Goal: Task Accomplishment & Management: Manage account settings

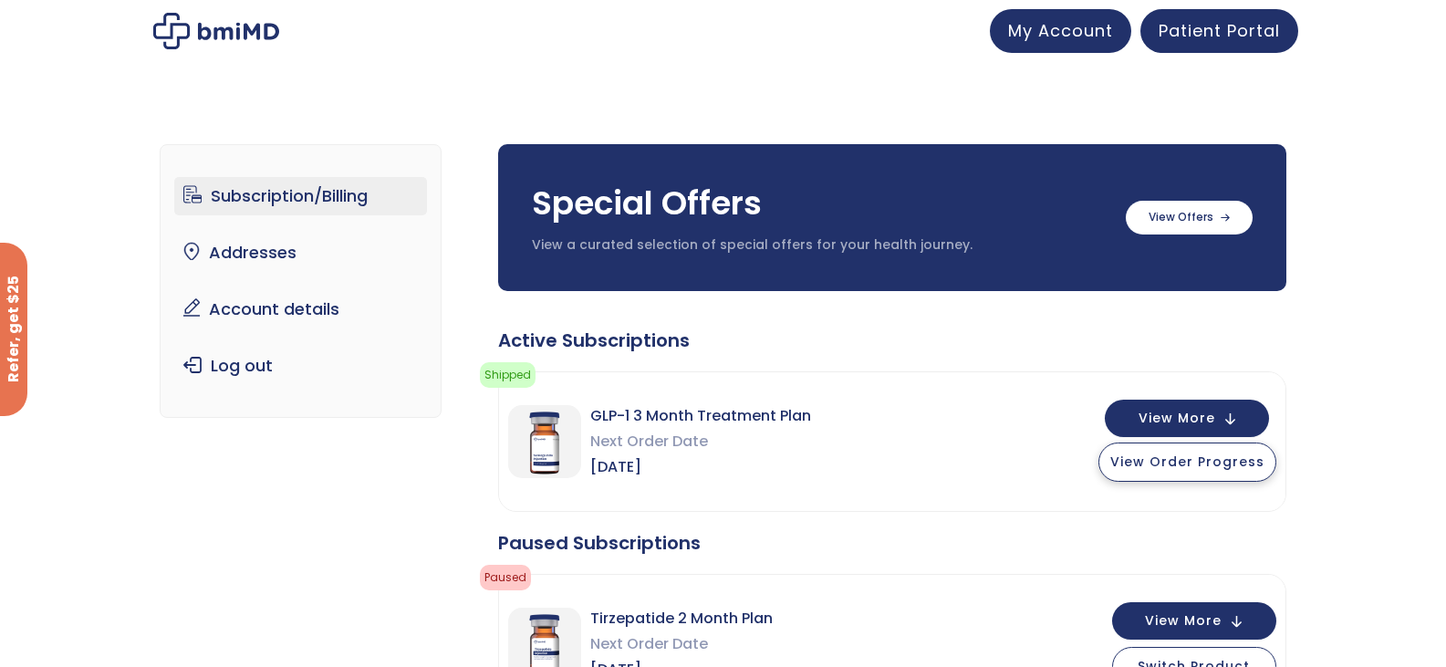
click at [1176, 460] on span "View Order Progress" at bounding box center [1187, 461] width 154 height 18
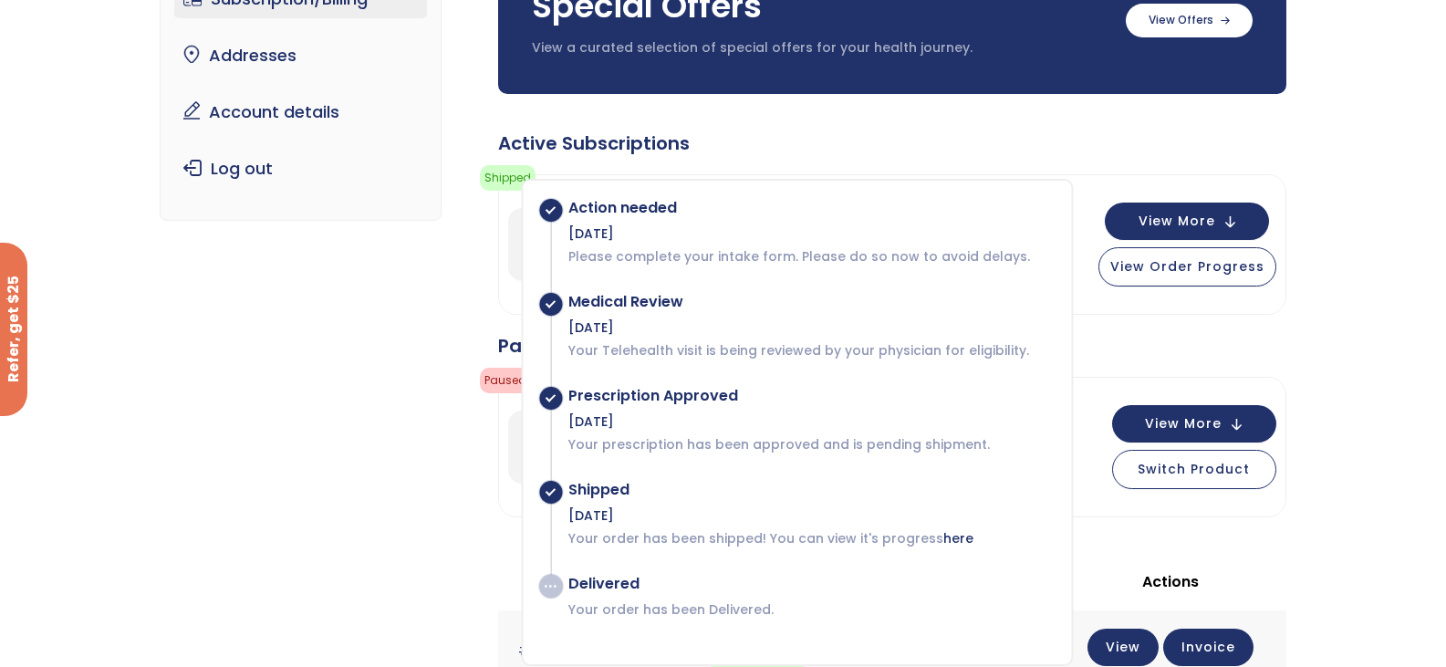
scroll to position [196, 0]
click at [1354, 299] on div "Subscription/Billing bmiRewards Addresses Account details Submit a Review Log o…" at bounding box center [723, 613] width 1446 height 1403
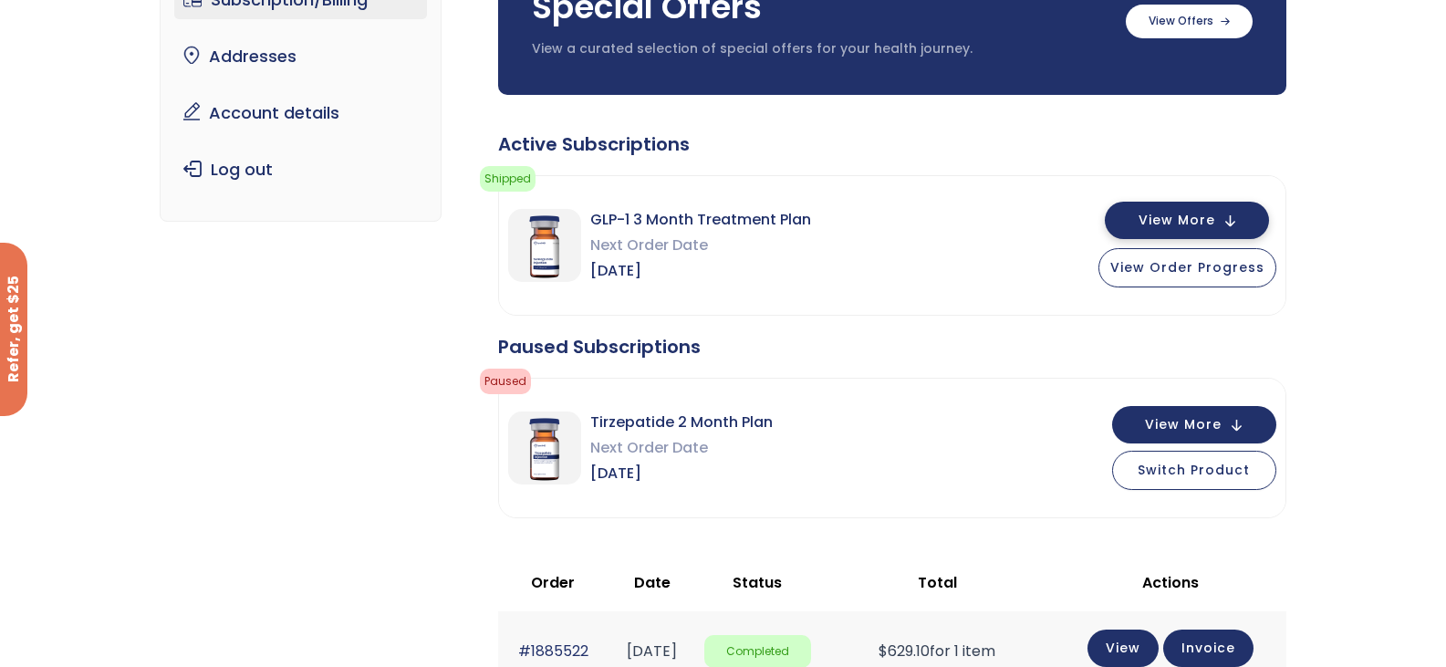
click at [1200, 219] on span "View More" at bounding box center [1176, 220] width 77 height 12
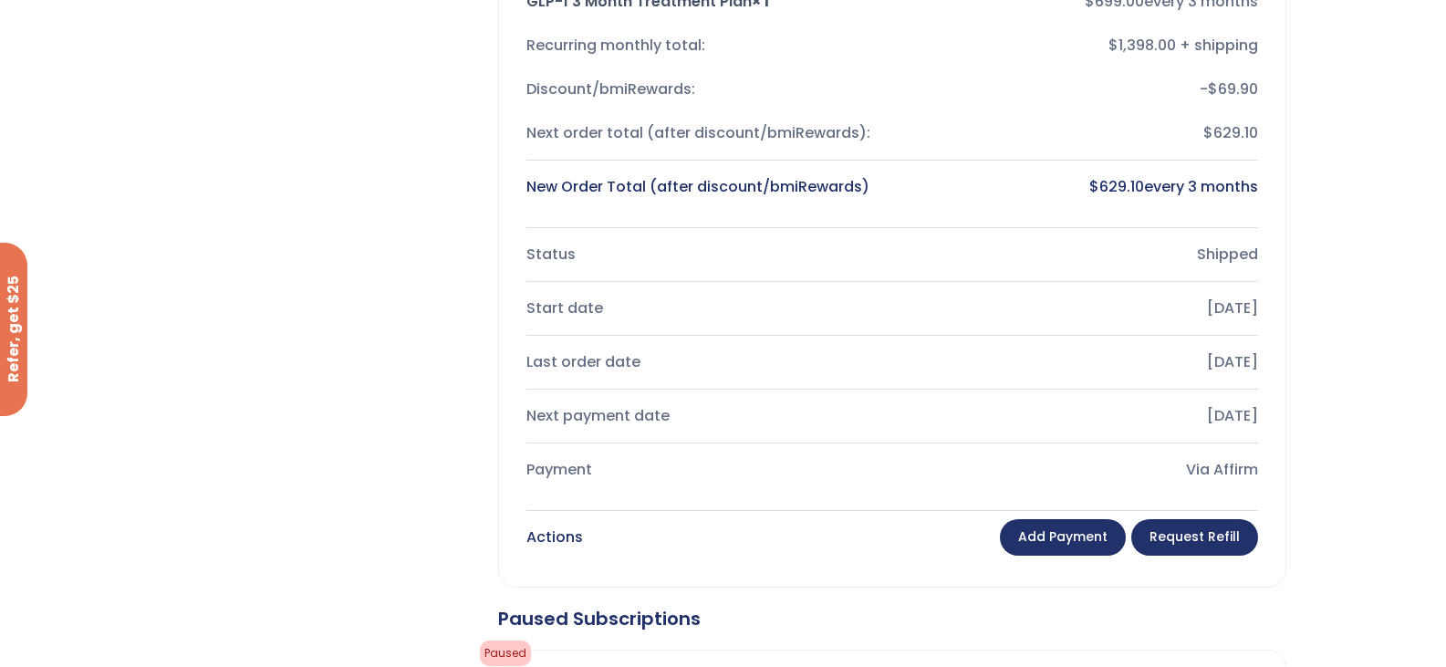
scroll to position [574, 0]
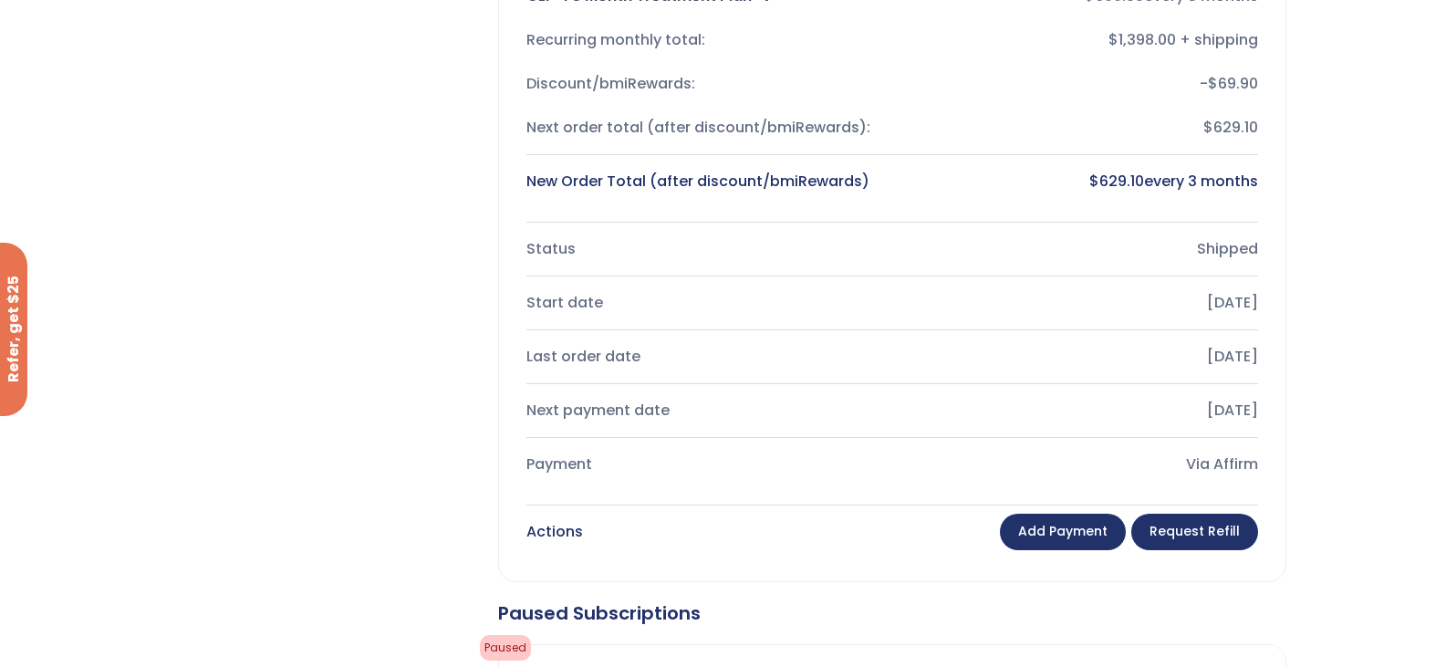
click at [1219, 520] on link "Request Refill" at bounding box center [1194, 532] width 127 height 36
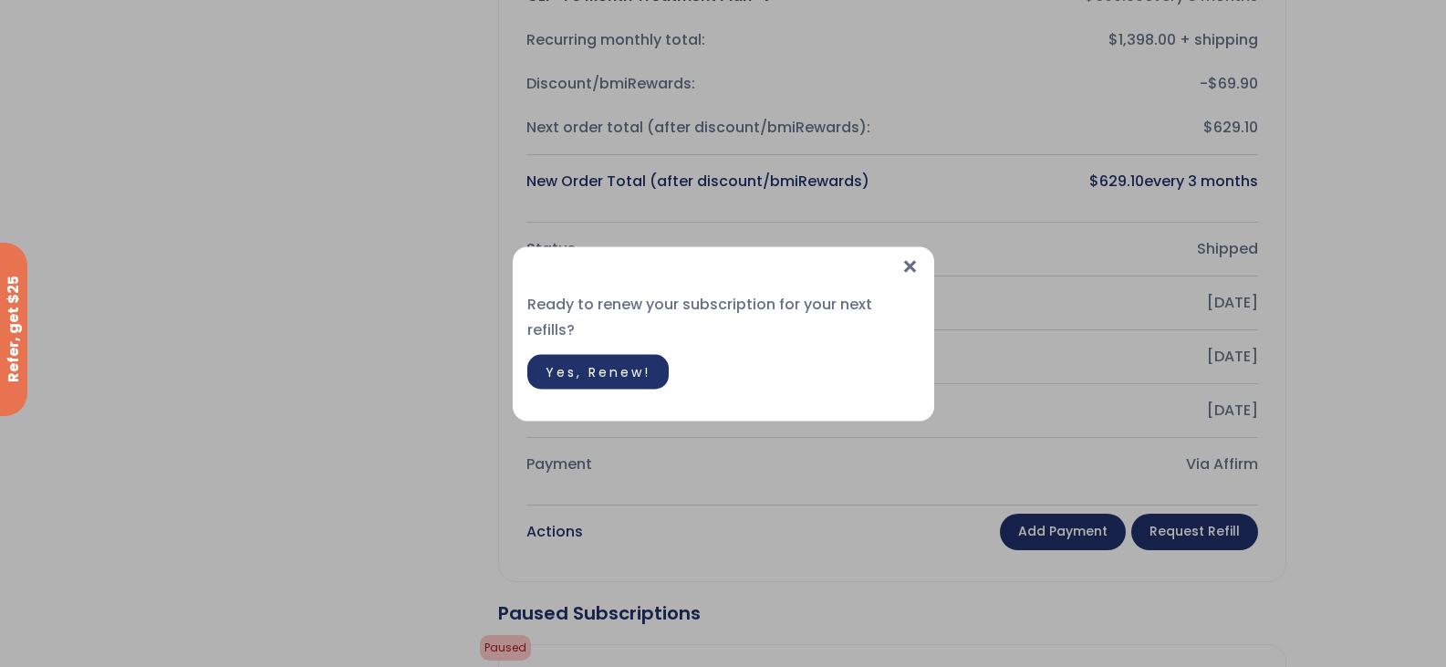
click at [630, 362] on span "Yes, Renew!" at bounding box center [597, 371] width 105 height 18
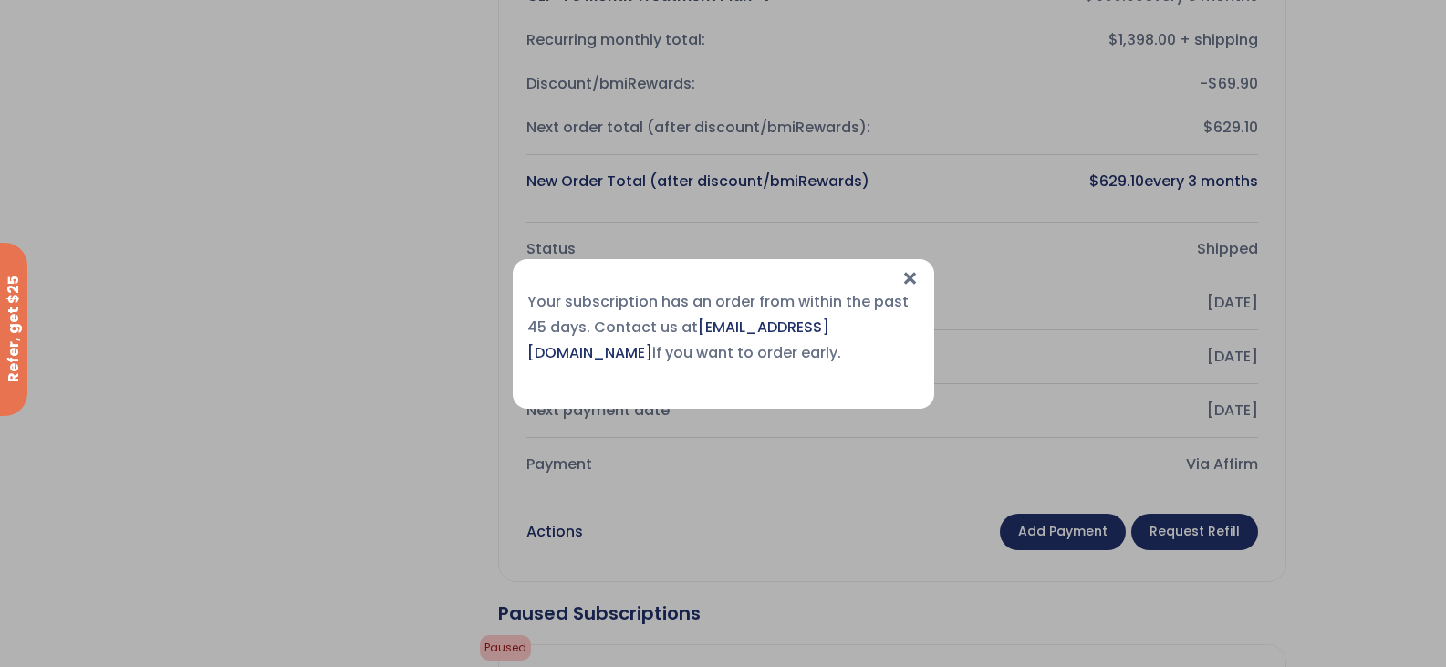
click at [909, 275] on span "×" at bounding box center [909, 278] width 19 height 39
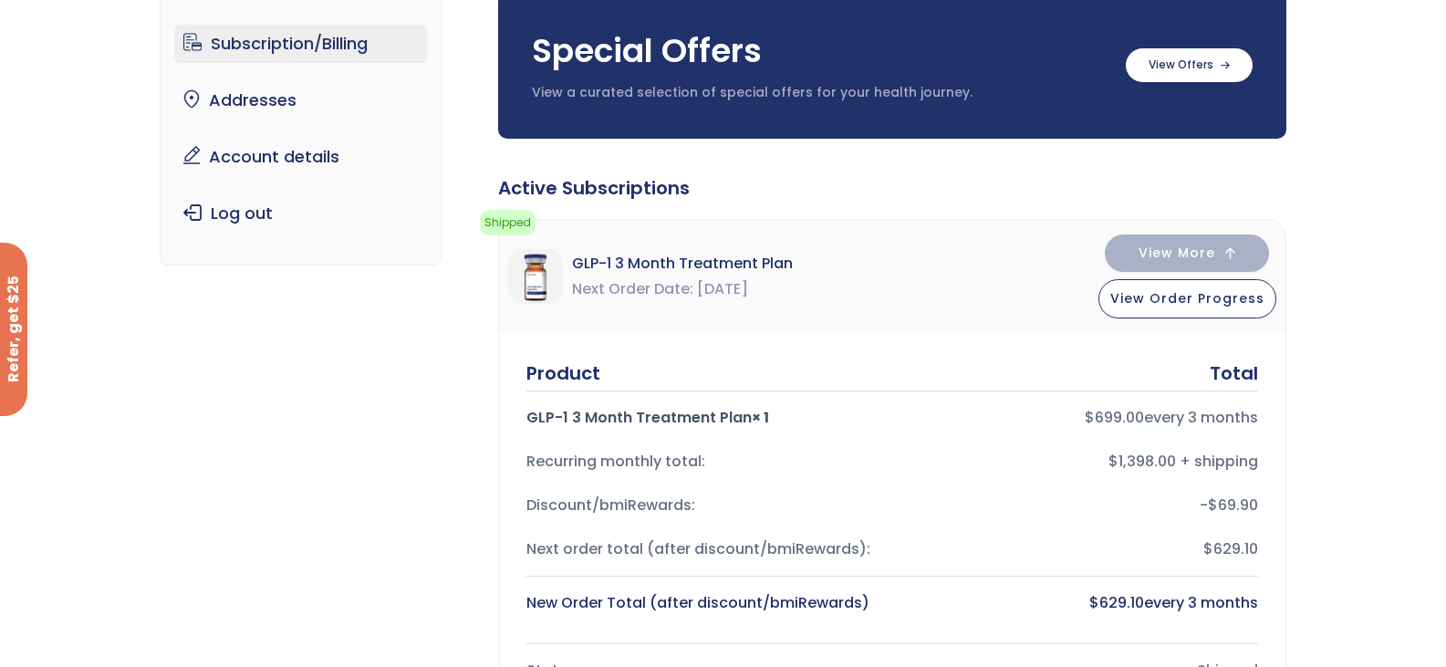
scroll to position [0, 0]
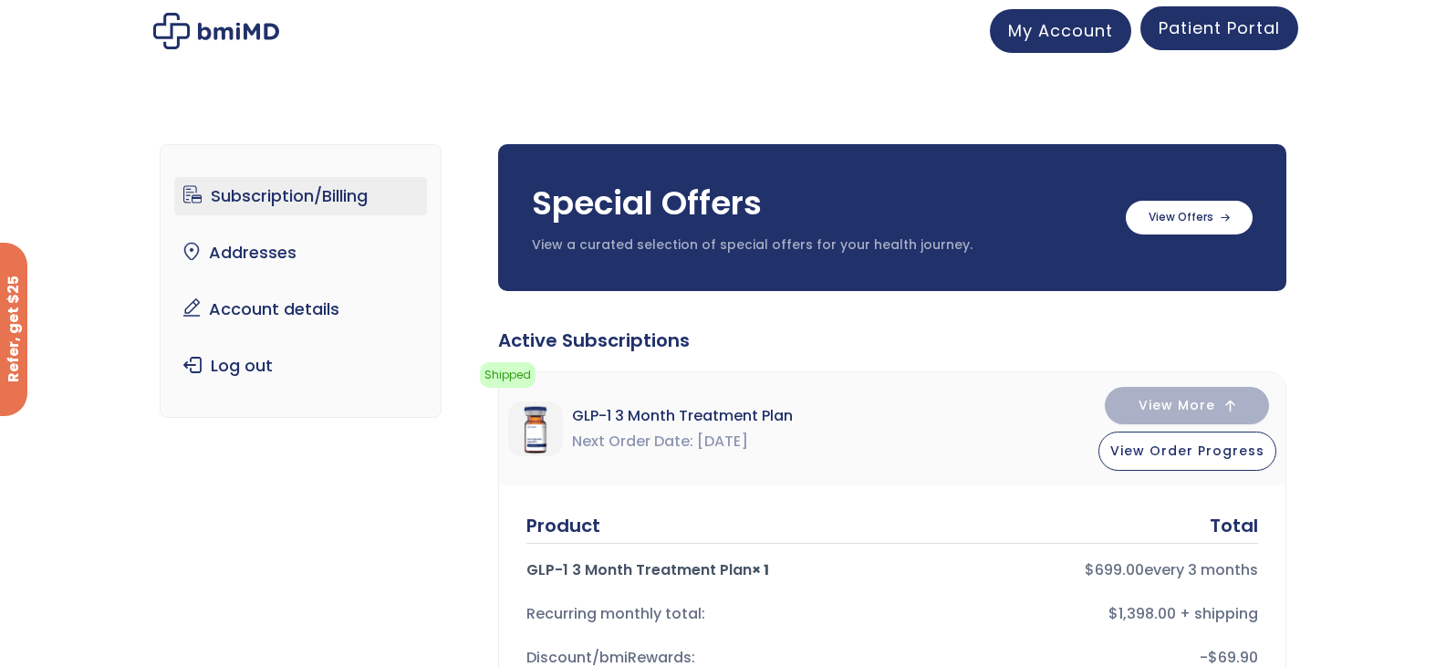
click at [1230, 20] on span "Patient Portal" at bounding box center [1218, 27] width 121 height 23
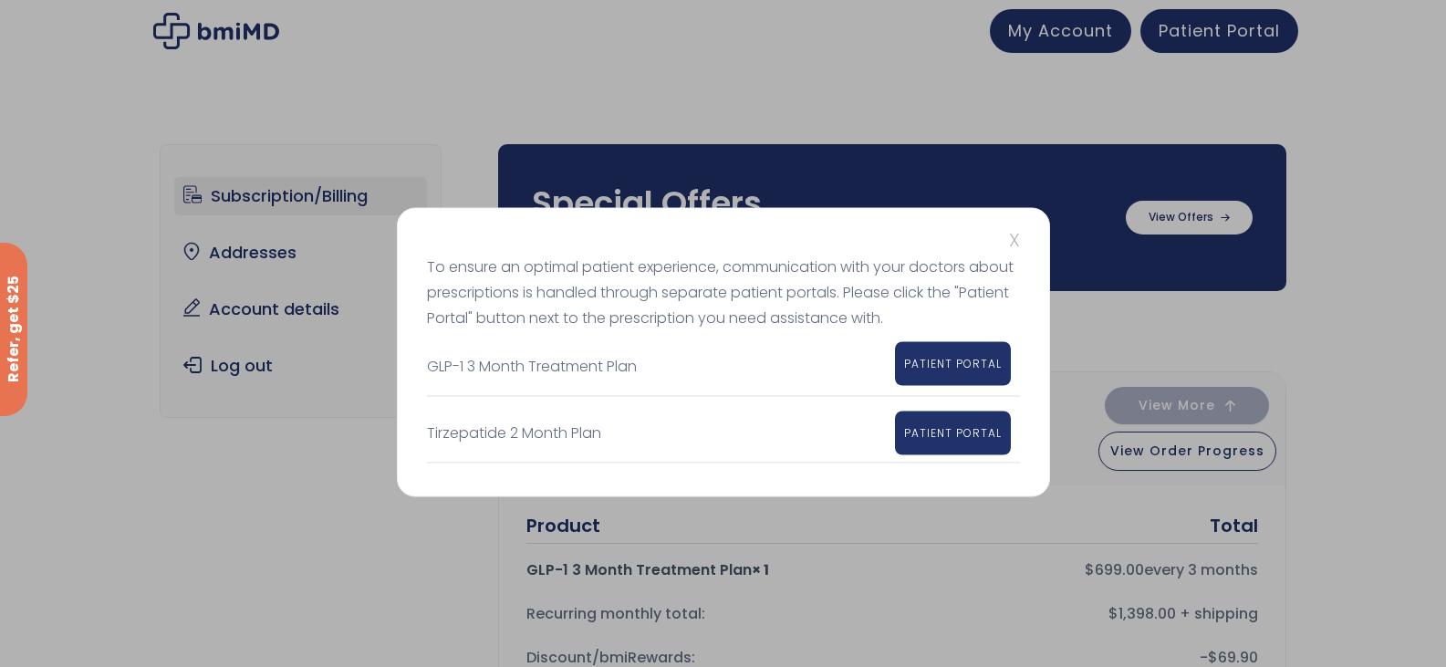
click at [960, 368] on span "PATIENT PORTAL" at bounding box center [953, 363] width 98 height 16
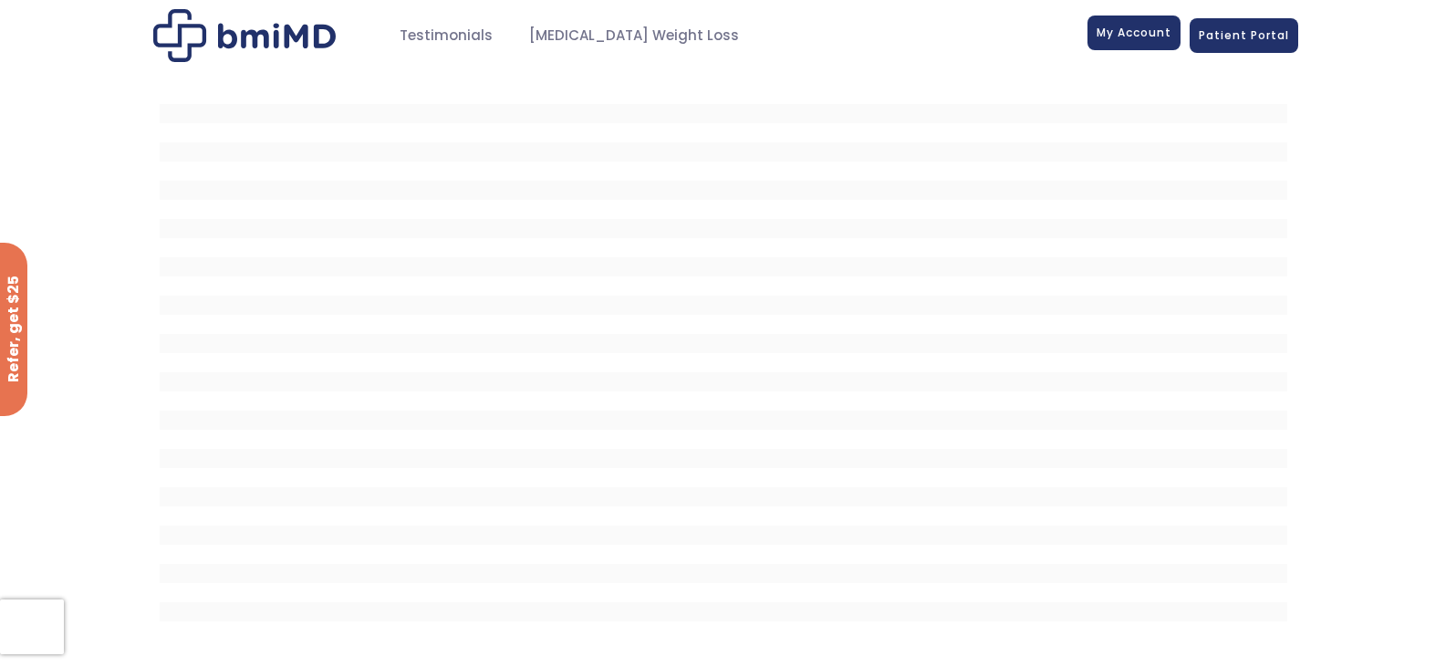
click at [1113, 24] on link "My Account" at bounding box center [1133, 33] width 93 height 35
